Goal: Find specific page/section: Find specific page/section

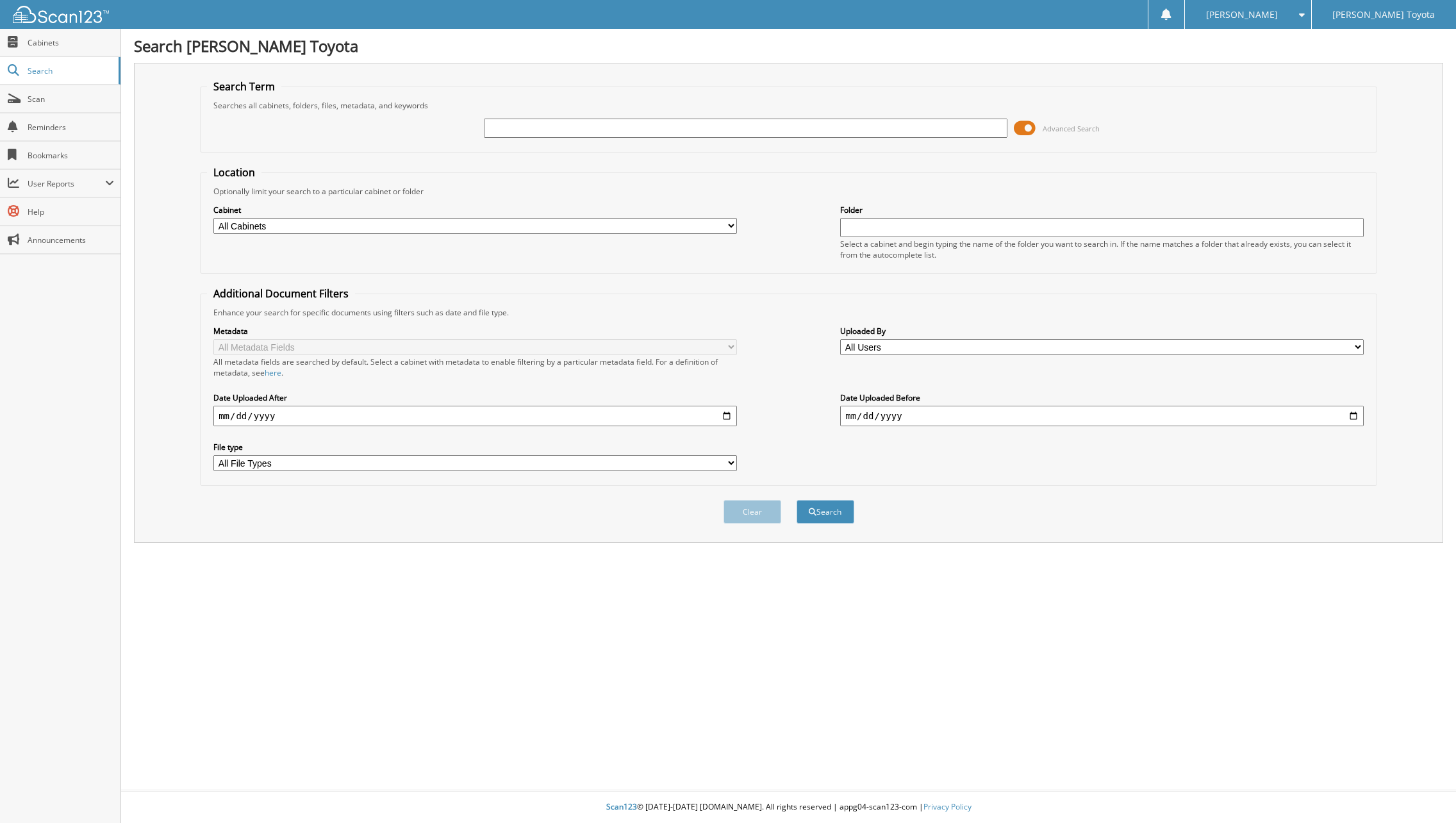
click at [781, 128] on input "text" at bounding box center [746, 128] width 524 height 19
type input "43603"
click at [797, 500] on button "Search" at bounding box center [825, 512] width 58 height 24
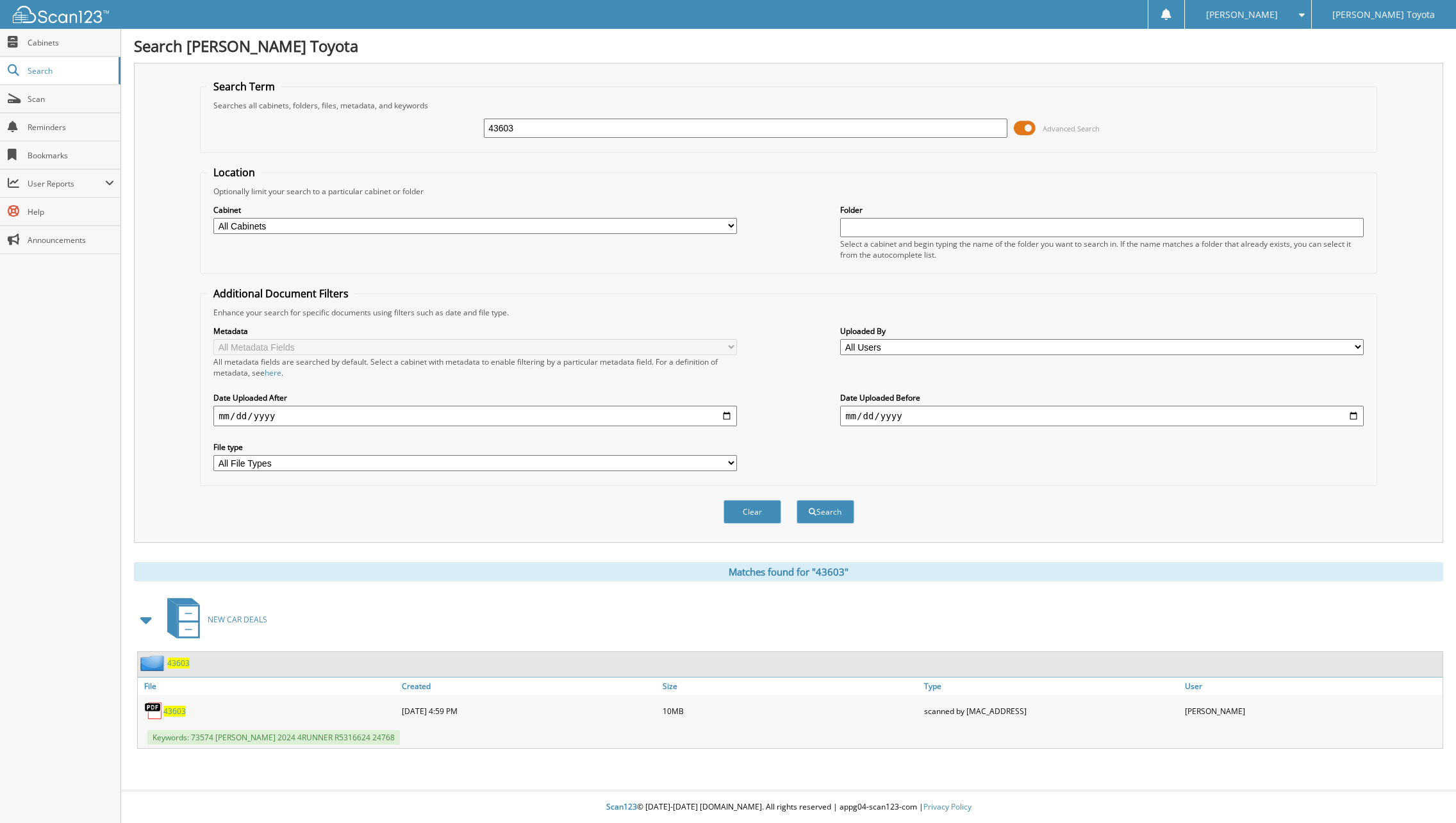
click at [173, 714] on span "43603" at bounding box center [175, 711] width 22 height 11
